Goal: Navigation & Orientation: Locate item on page

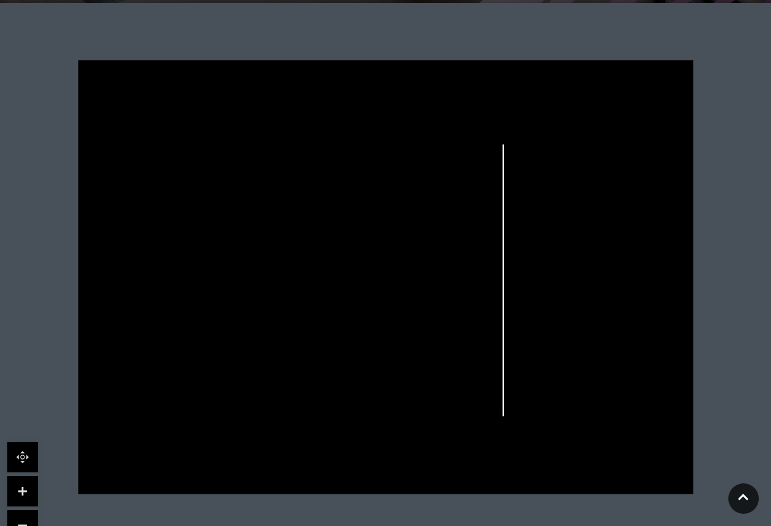
scroll to position [305, 0]
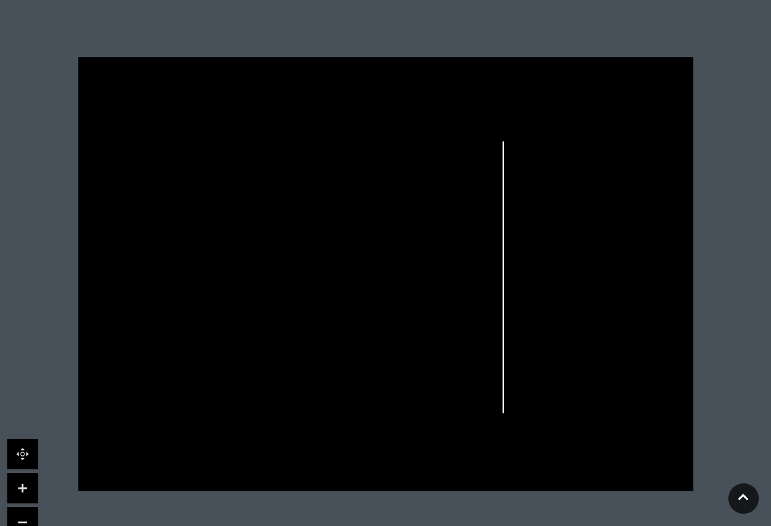
click at [402, 128] on icon at bounding box center [385, 274] width 771 height 434
click at [28, 487] on link at bounding box center [22, 488] width 30 height 30
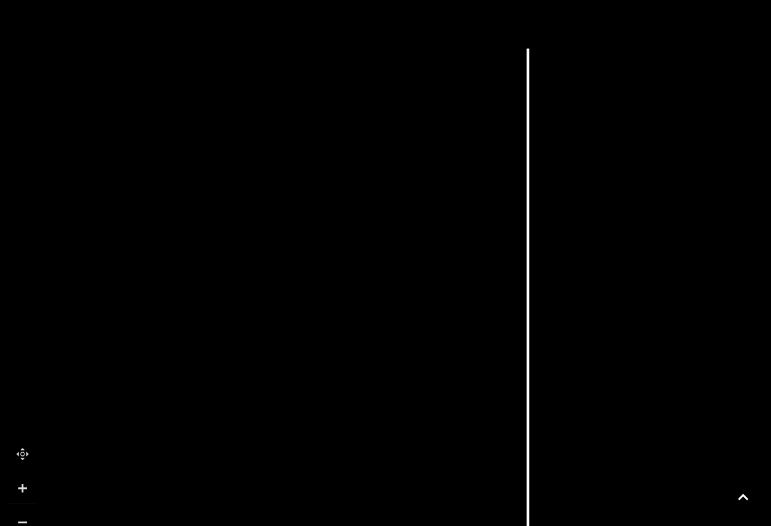
drag, startPoint x: 213, startPoint y: 349, endPoint x: 144, endPoint y: 362, distance: 70.8
click at [144, 362] on icon at bounding box center [316, 288] width 1388 height 781
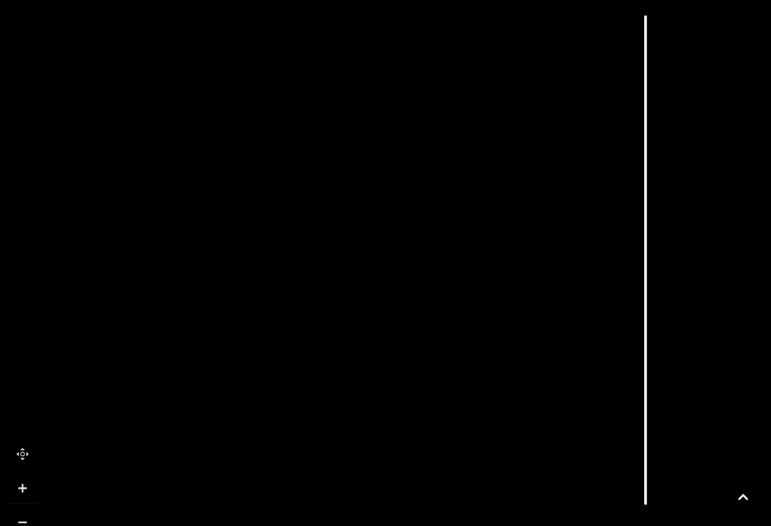
drag, startPoint x: 442, startPoint y: 325, endPoint x: 560, endPoint y: 293, distance: 122.1
click at [560, 293] on icon at bounding box center [434, 255] width 1388 height 781
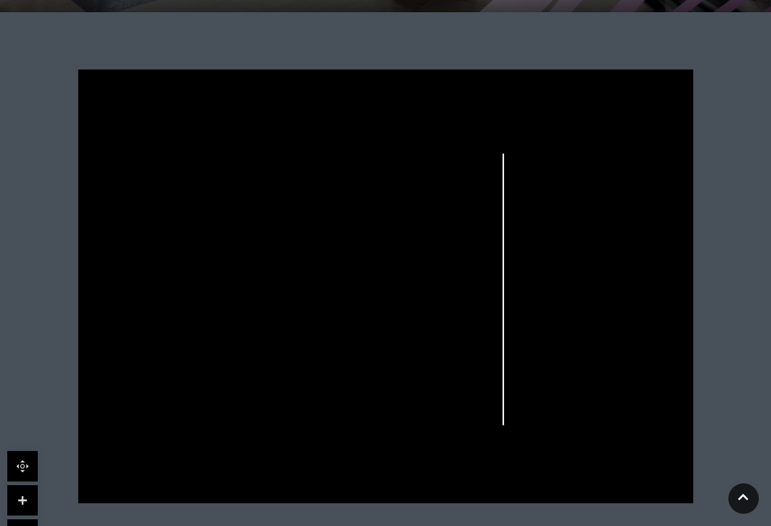
scroll to position [305, 0]
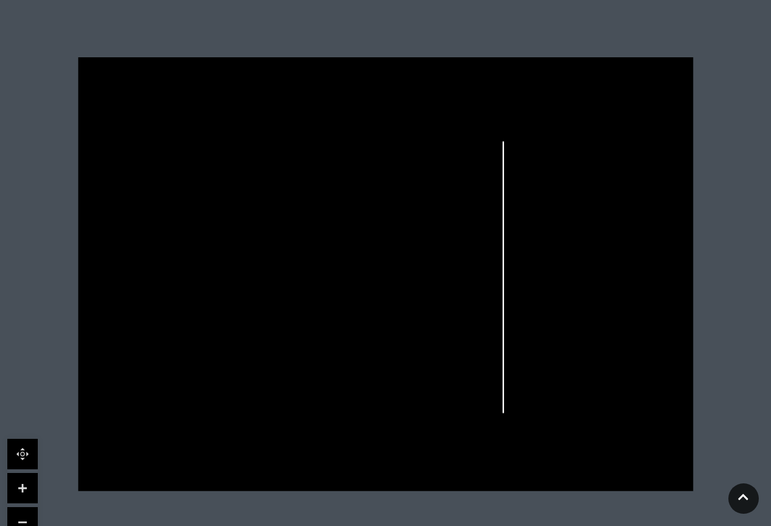
click at [27, 485] on link at bounding box center [22, 488] width 30 height 30
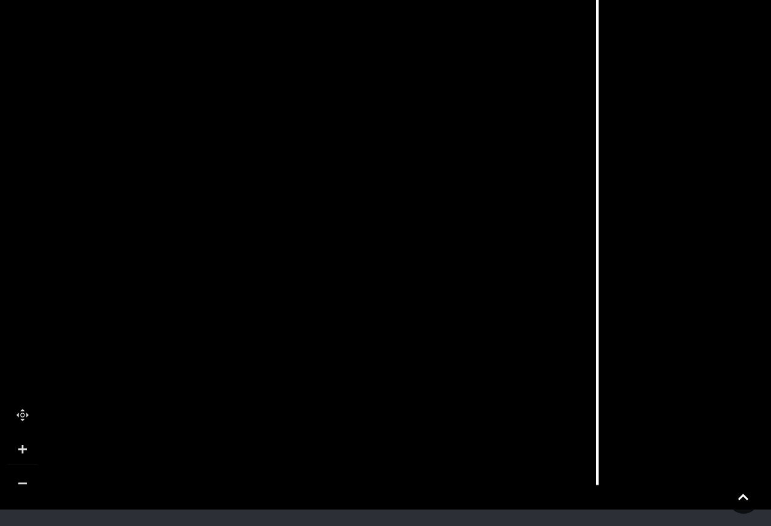
scroll to position [366, 0]
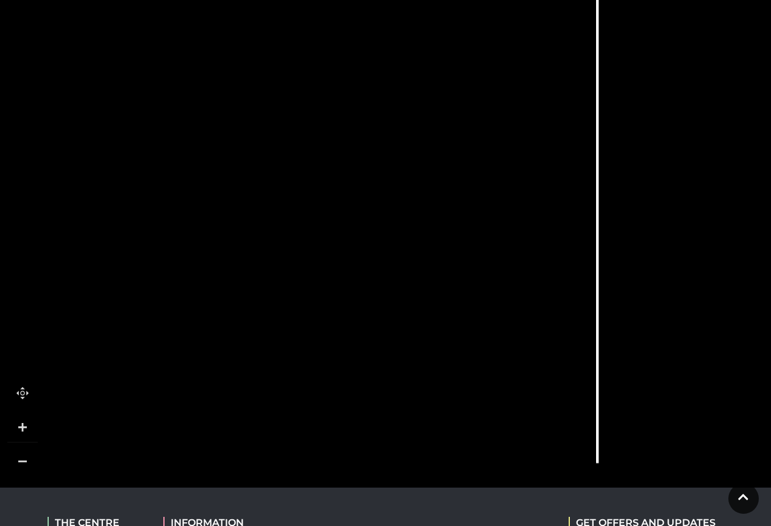
click at [30, 463] on link at bounding box center [22, 461] width 30 height 30
